Goal: Task Accomplishment & Management: Use online tool/utility

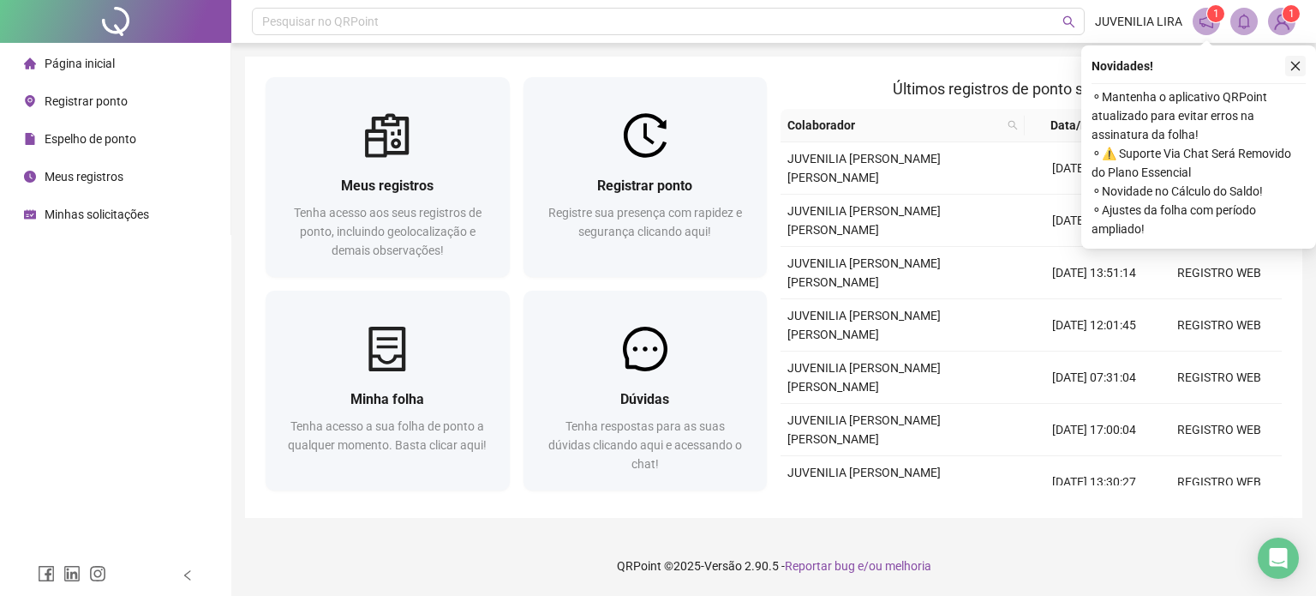
click at [1294, 65] on icon "close" at bounding box center [1296, 66] width 12 height 12
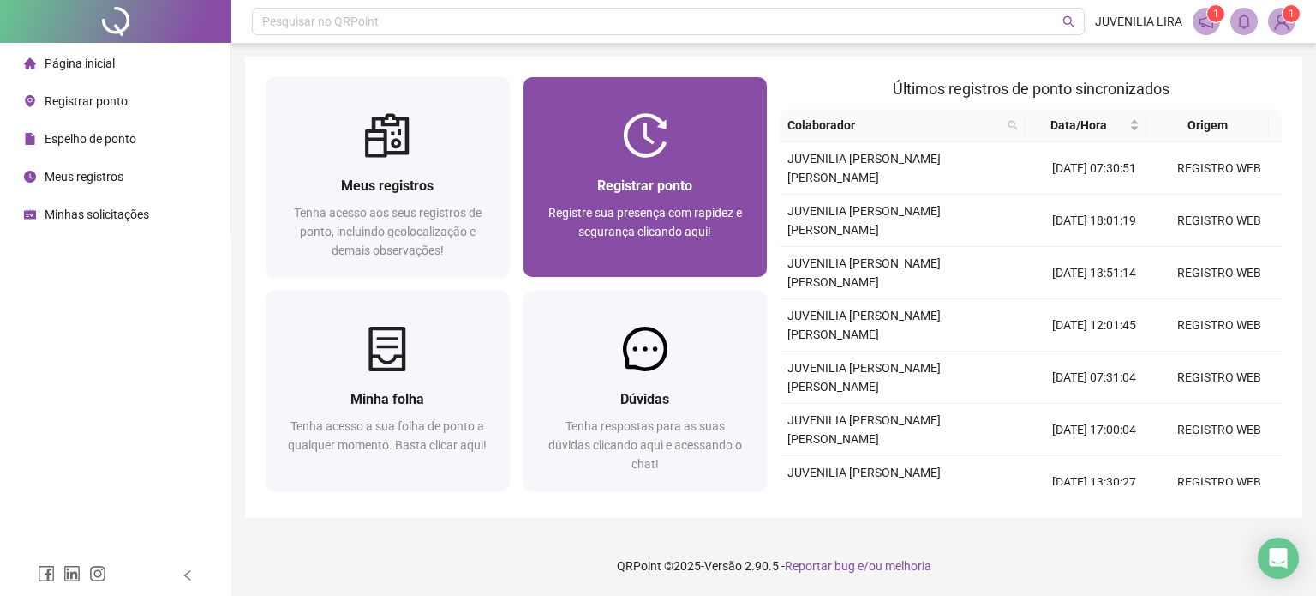
click at [716, 178] on div "Registrar ponto" at bounding box center [645, 185] width 203 height 21
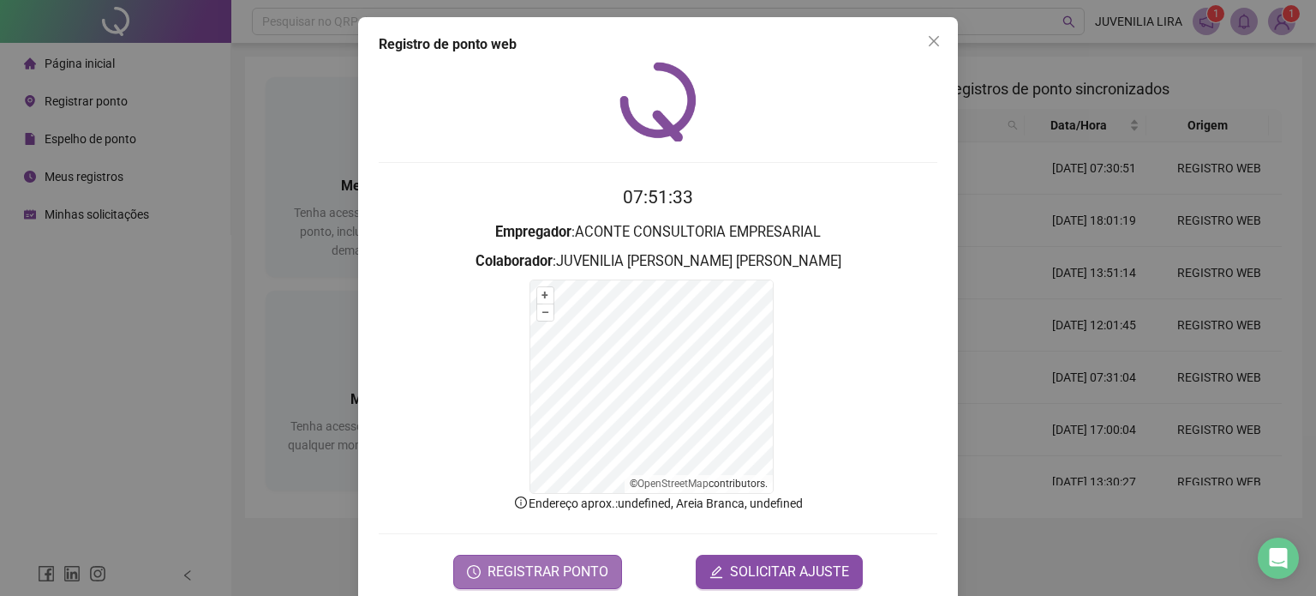
click at [534, 569] on span "REGISTRAR PONTO" at bounding box center [548, 571] width 121 height 21
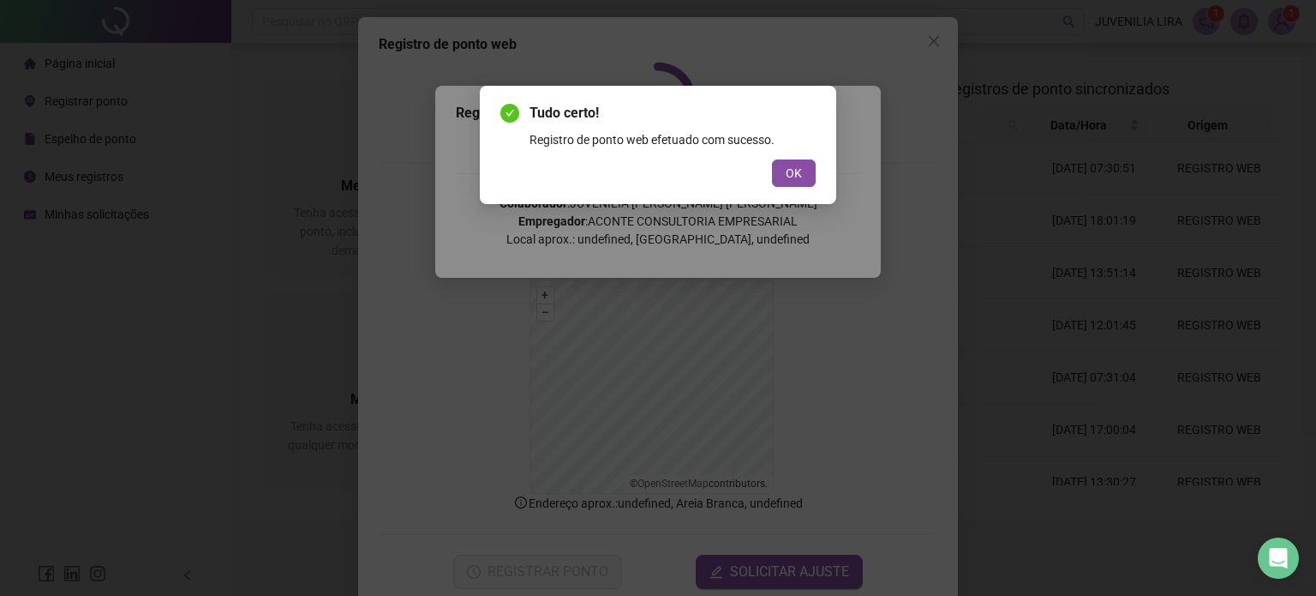
click at [782, 188] on div "Tudo certo! Registro de ponto web efetuado com sucesso. OK" at bounding box center [658, 145] width 357 height 118
click at [788, 177] on span "OK" at bounding box center [794, 173] width 16 height 19
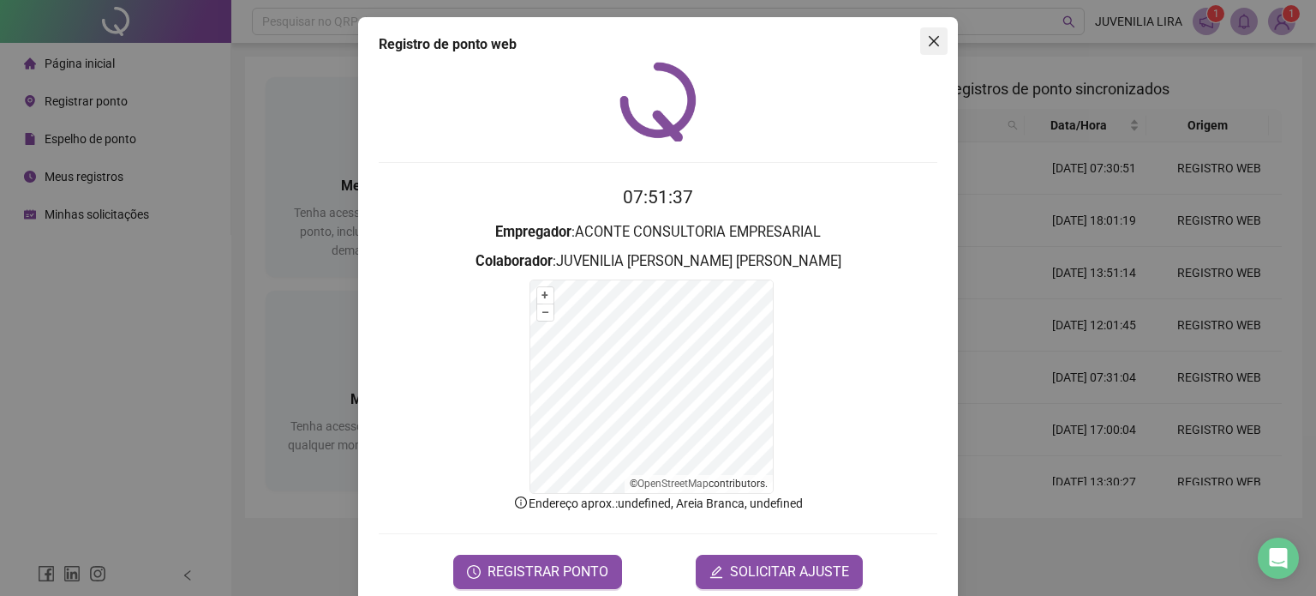
click at [929, 41] on icon "close" at bounding box center [934, 41] width 14 height 14
